Goal: Task Accomplishment & Management: Use online tool/utility

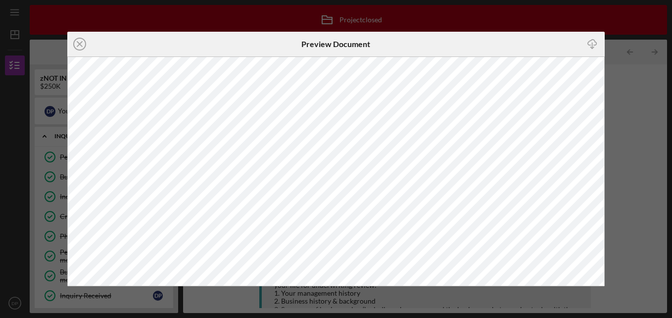
scroll to position [411, 0]
click at [82, 40] on icon "Icon/Close" at bounding box center [79, 44] width 25 height 25
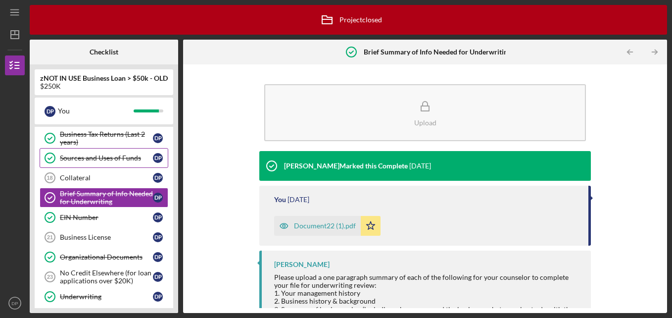
click at [112, 155] on div "Sources and Uses of Funds" at bounding box center [106, 158] width 93 height 8
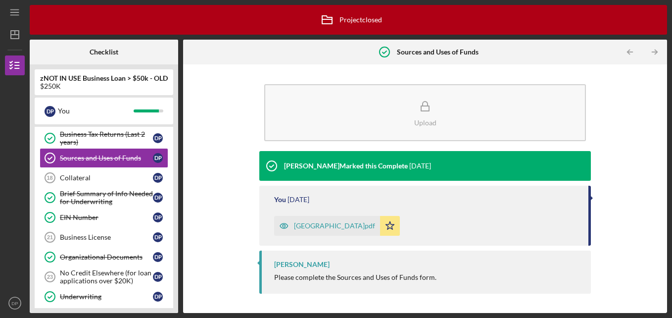
click at [332, 231] on div "[GEOGRAPHIC_DATA]pdf" at bounding box center [327, 226] width 106 height 20
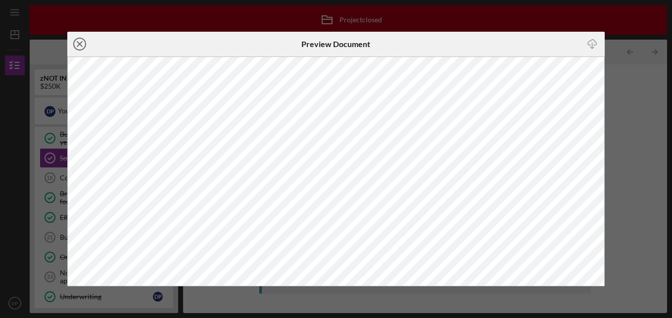
click at [77, 44] on icon "Icon/Close" at bounding box center [79, 44] width 25 height 25
